Goal: Task Accomplishment & Management: Manage account settings

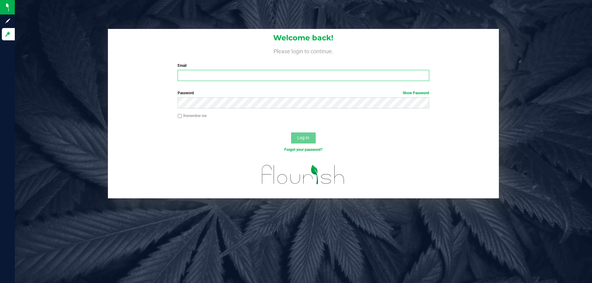
click at [273, 72] on input "Email" at bounding box center [303, 75] width 251 height 11
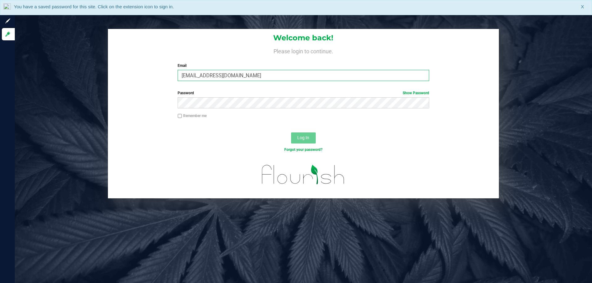
type input "kgarcia@liveparallel.com"
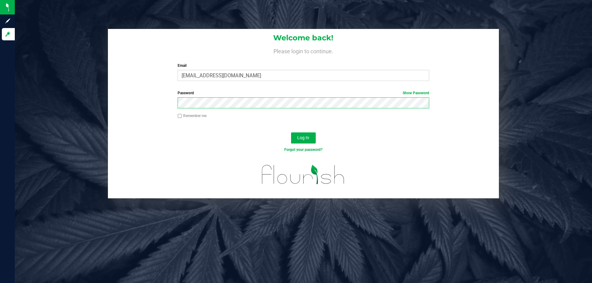
click at [291, 133] on button "Log In" at bounding box center [303, 138] width 25 height 11
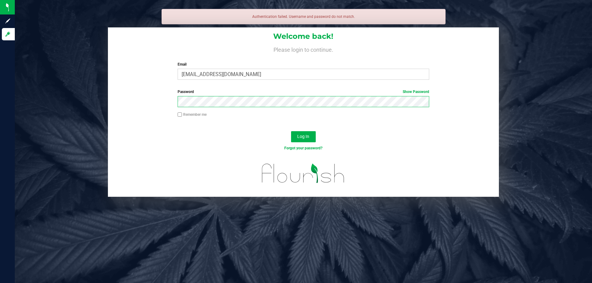
click at [291, 131] on button "Log In" at bounding box center [303, 136] width 25 height 11
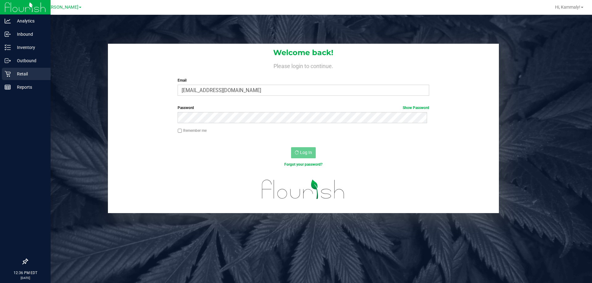
click at [13, 76] on p "Retail" at bounding box center [29, 73] width 37 height 7
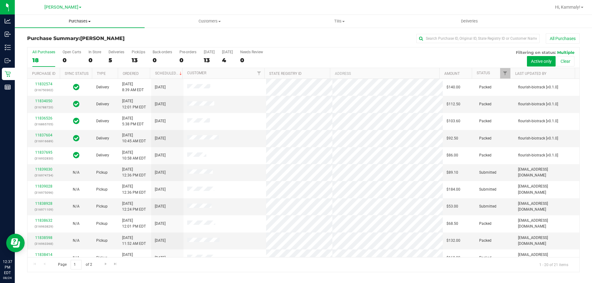
click at [84, 17] on uib-tab-heading "Purchases Summary of purchases Fulfillment All purchases" at bounding box center [80, 21] width 130 height 13
click at [47, 43] on span "Fulfillment" at bounding box center [34, 44] width 38 height 5
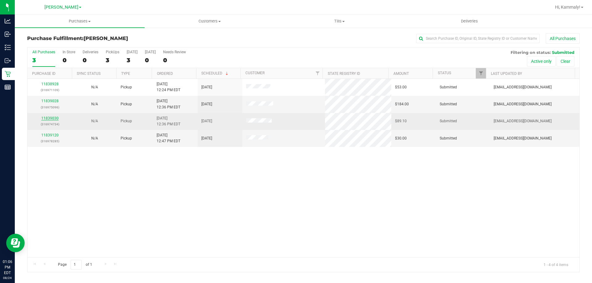
click at [55, 120] on link "11839030" at bounding box center [49, 118] width 17 height 4
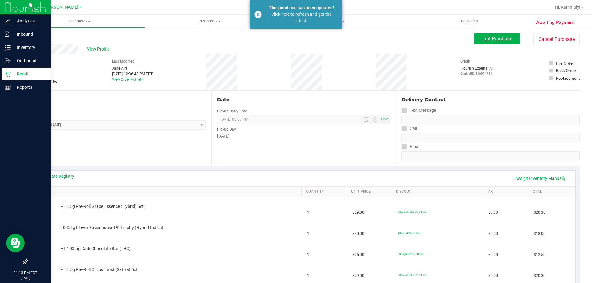
click at [4, 75] on div "Retail" at bounding box center [26, 74] width 49 height 12
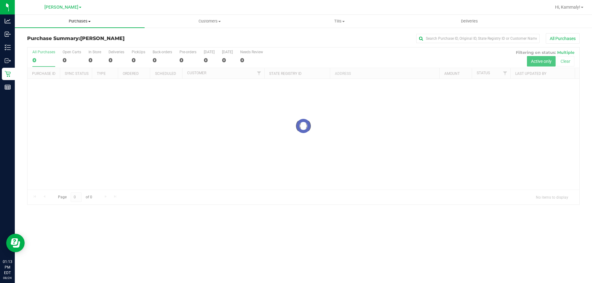
click at [90, 23] on span "Purchases" at bounding box center [80, 21] width 130 height 6
click at [70, 45] on li "Fulfillment" at bounding box center [80, 44] width 130 height 7
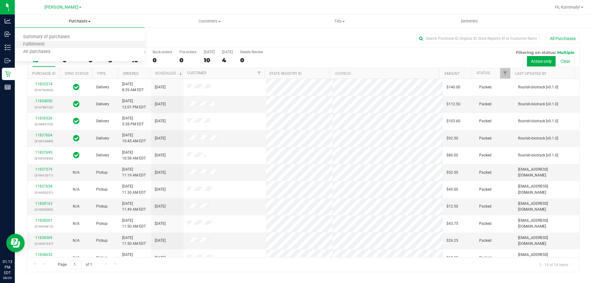
click at [72, 44] on li "Fulfillment" at bounding box center [80, 44] width 130 height 7
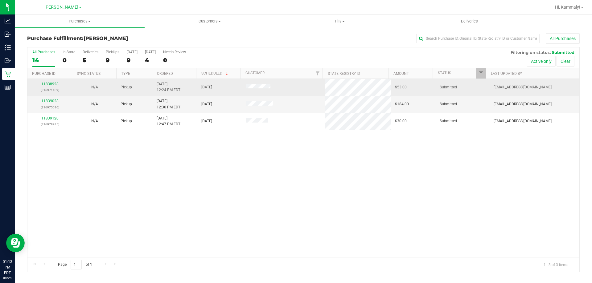
click at [55, 86] on link "11838928" at bounding box center [49, 84] width 17 height 4
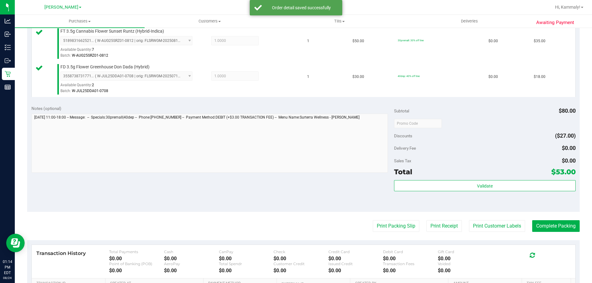
scroll to position [185, 0]
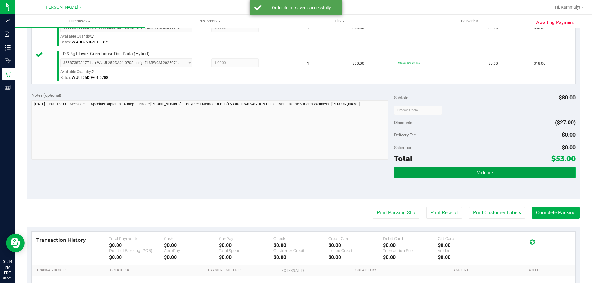
click at [495, 168] on button "Validate" at bounding box center [484, 172] width 181 height 11
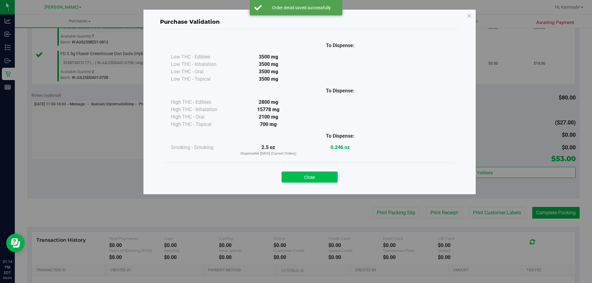
click at [322, 176] on button "Close" at bounding box center [309, 177] width 56 height 11
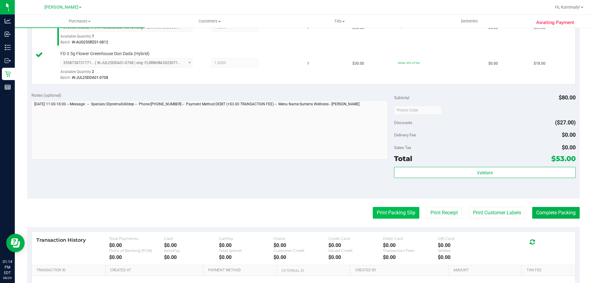
click at [406, 211] on button "Print Packing Slip" at bounding box center [396, 213] width 47 height 12
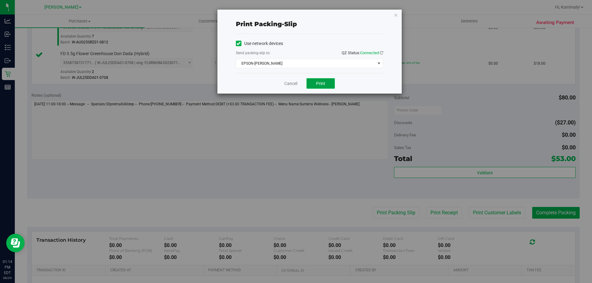
click at [332, 80] on button "Print" at bounding box center [320, 83] width 28 height 10
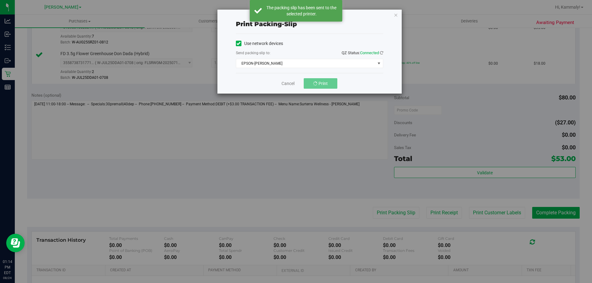
click at [311, 57] on div "Use network devices Send packing-slip to: QZ Status: Connected EPSON-BECK Choos…" at bounding box center [309, 53] width 147 height 29
click at [302, 66] on span "EPSON-BECK" at bounding box center [305, 63] width 139 height 9
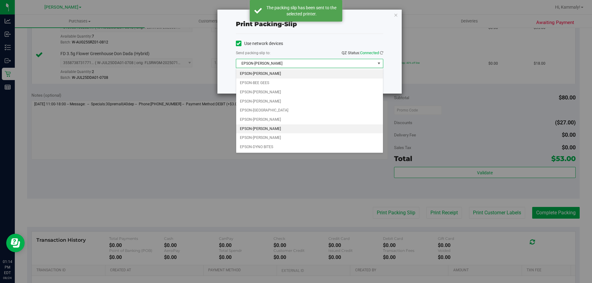
click at [275, 127] on li "EPSON-DAVID BOWIE" at bounding box center [309, 129] width 147 height 9
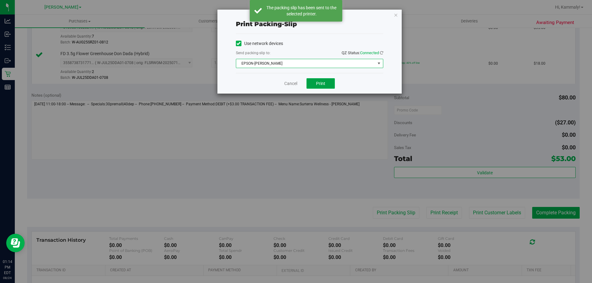
click at [324, 83] on span "Print" at bounding box center [320, 83] width 9 height 5
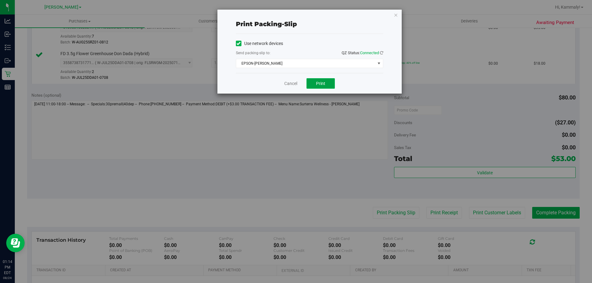
click at [318, 82] on span "Print" at bounding box center [320, 83] width 9 height 5
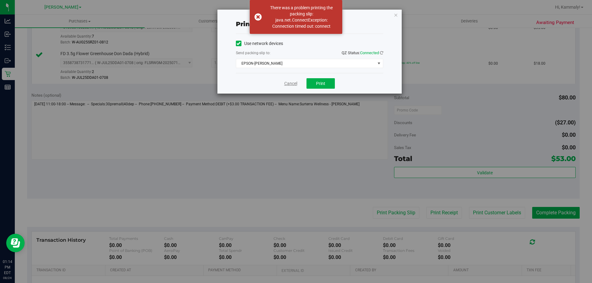
click at [291, 85] on link "Cancel" at bounding box center [290, 83] width 13 height 6
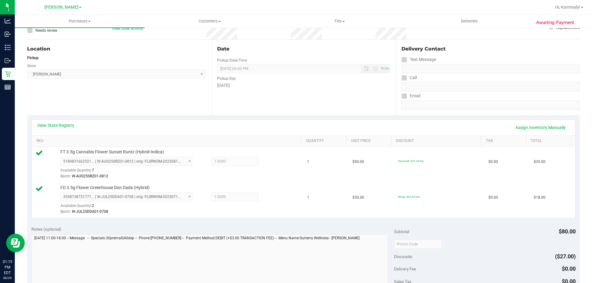
scroll to position [148, 0]
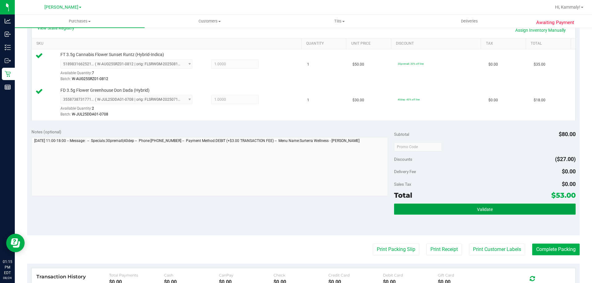
click at [488, 205] on button "Validate" at bounding box center [484, 209] width 181 height 11
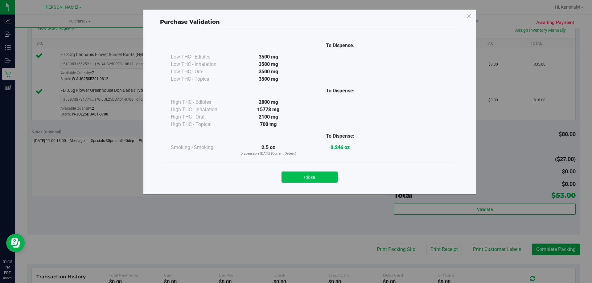
click at [313, 176] on button "Close" at bounding box center [309, 177] width 56 height 11
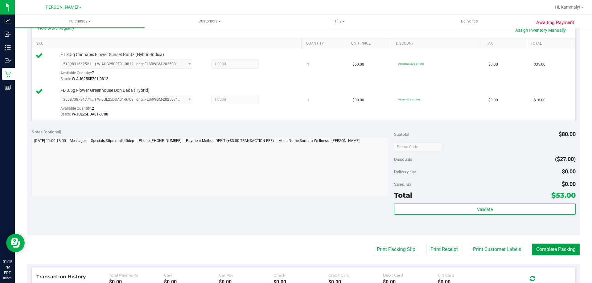
click at [552, 247] on button "Complete Packing" at bounding box center [555, 250] width 47 height 12
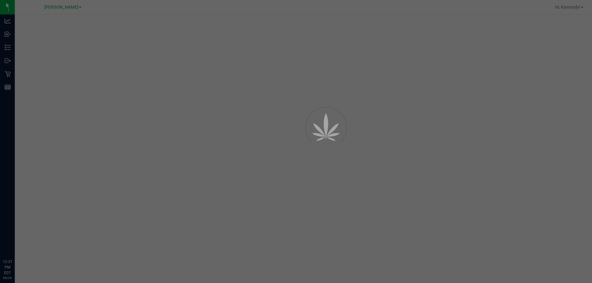
click at [8, 47] on div at bounding box center [296, 141] width 592 height 283
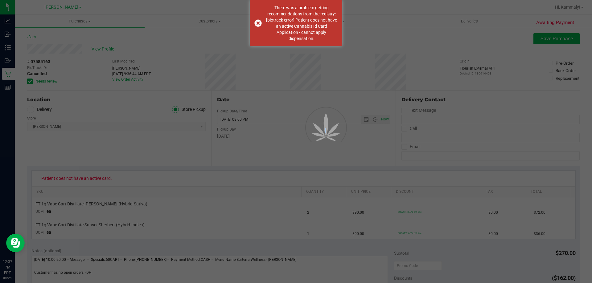
click at [8, 47] on div at bounding box center [296, 141] width 592 height 283
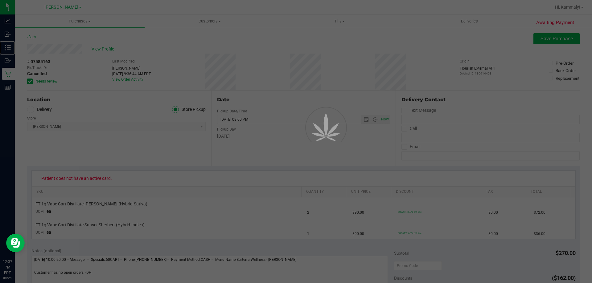
click at [8, 47] on line at bounding box center [8, 47] width 3 height 0
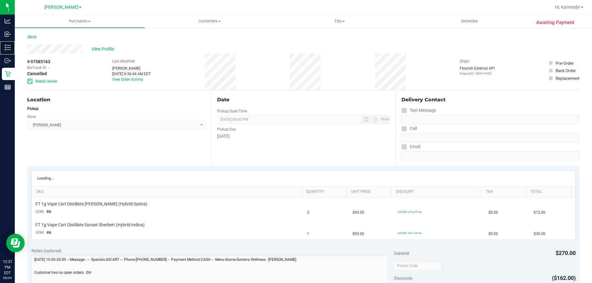
click at [8, 47] on line at bounding box center [8, 47] width 3 height 0
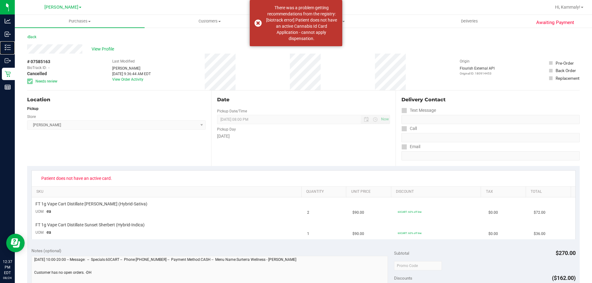
click at [8, 47] on line at bounding box center [8, 47] width 3 height 0
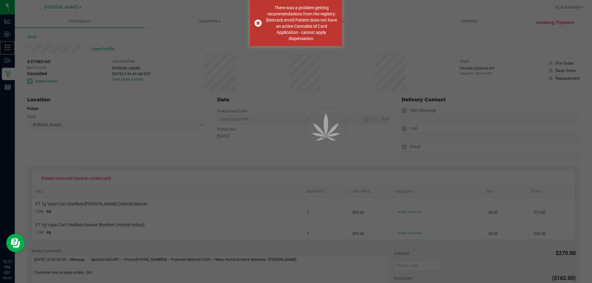
click at [8, 47] on line at bounding box center [8, 47] width 3 height 0
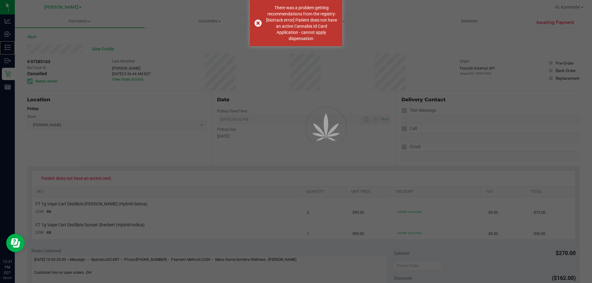
click at [8, 47] on line at bounding box center [8, 47] width 3 height 0
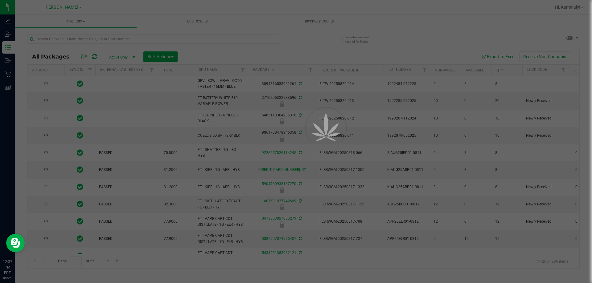
click at [91, 39] on div at bounding box center [296, 141] width 592 height 283
type input "2026-02-15"
click at [90, 39] on div at bounding box center [296, 141] width 592 height 283
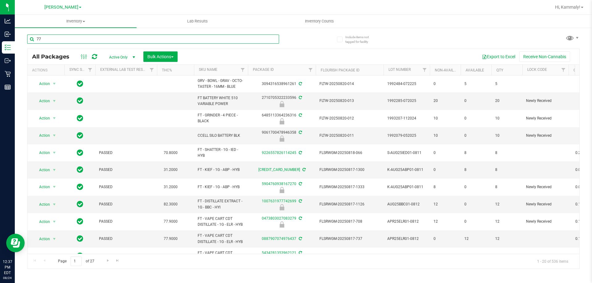
click at [89, 38] on input "77" at bounding box center [153, 39] width 252 height 9
type input "776624511904367"
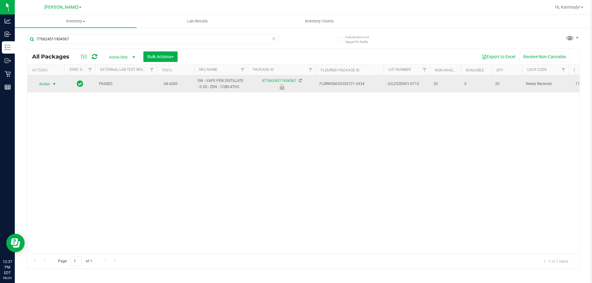
click at [40, 81] on span "Action" at bounding box center [42, 84] width 17 height 9
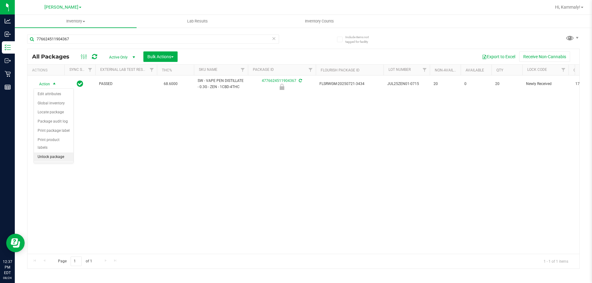
click at [61, 153] on li "Unlock package" at bounding box center [53, 157] width 39 height 9
